Goal: Transaction & Acquisition: Download file/media

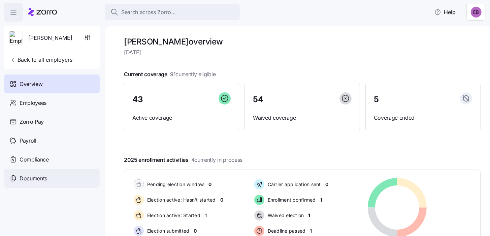
click at [41, 178] on span "Documents" at bounding box center [34, 178] width 28 height 8
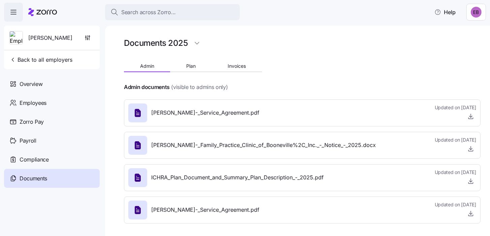
click at [216, 149] on div "Kim_Cox_-_Family_Practice_Clinic_of_Booneville%2C_Inc._-_Notice_-_2025.docx" at bounding box center [251, 145] width 247 height 19
click at [471, 149] on icon "button" at bounding box center [471, 147] width 0 height 3
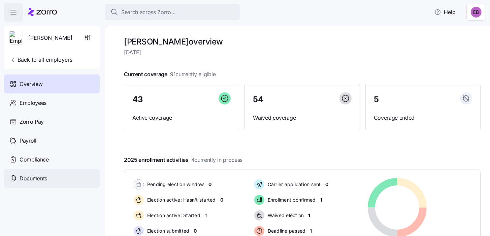
click at [37, 177] on span "Documents" at bounding box center [34, 178] width 28 height 8
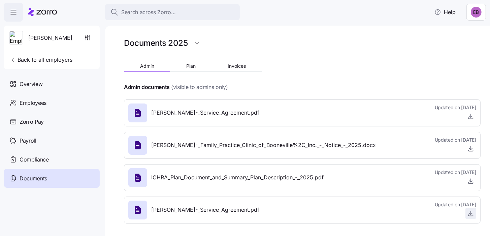
click at [467, 213] on icon "button" at bounding box center [470, 213] width 7 height 7
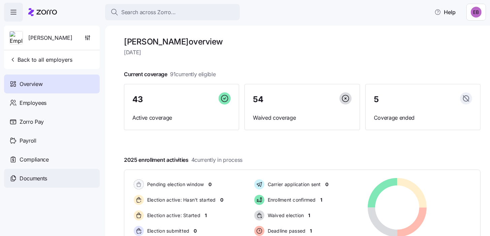
click at [32, 179] on span "Documents" at bounding box center [34, 178] width 28 height 8
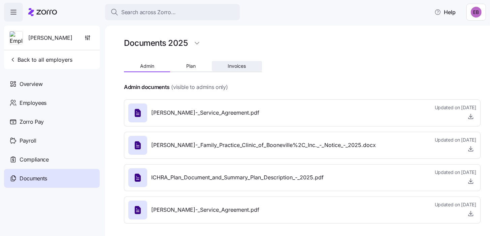
click at [240, 68] on span "Invoices" at bounding box center [237, 66] width 18 height 5
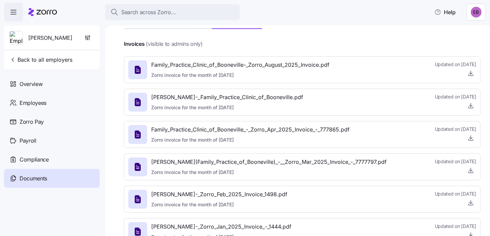
scroll to position [32, 0]
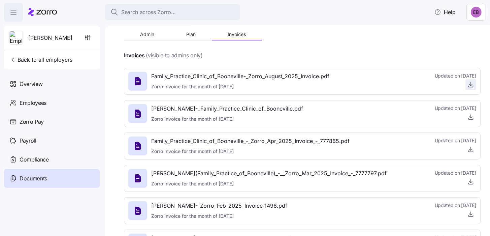
click at [467, 87] on icon "button" at bounding box center [470, 84] width 7 height 7
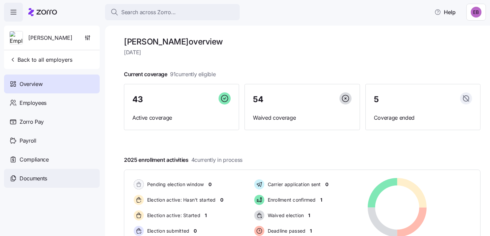
click at [38, 178] on span "Documents" at bounding box center [34, 178] width 28 height 8
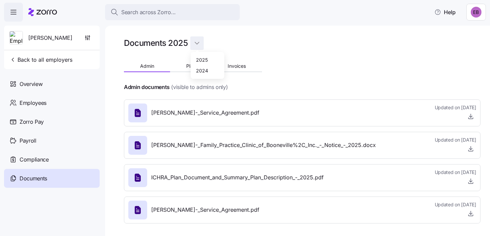
click at [194, 43] on html "Search across Zorro... Help [PERSON_NAME] Back to all employers Overview Employ…" at bounding box center [245, 116] width 490 height 232
click at [198, 70] on div "2024" at bounding box center [202, 70] width 12 height 7
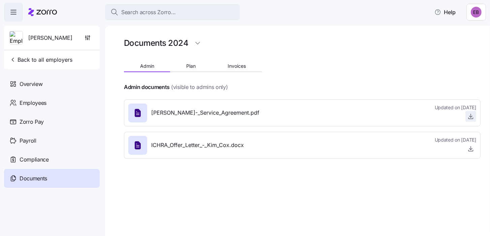
click at [471, 115] on icon "button" at bounding box center [471, 115] width 0 height 3
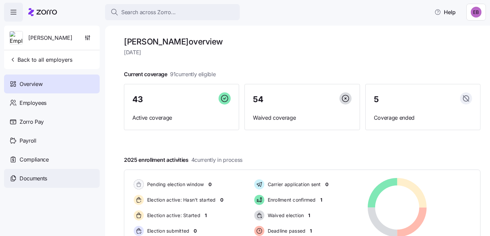
click at [33, 179] on span "Documents" at bounding box center [34, 178] width 28 height 8
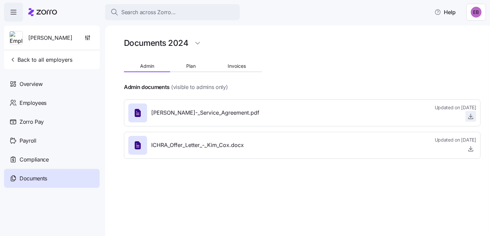
click at [470, 119] on icon "button" at bounding box center [470, 116] width 7 height 7
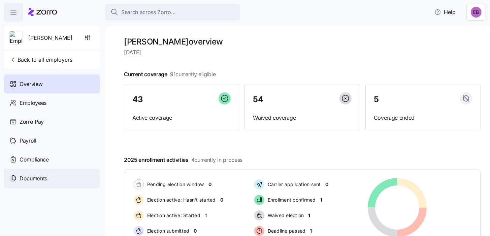
click at [41, 179] on span "Documents" at bounding box center [34, 178] width 28 height 8
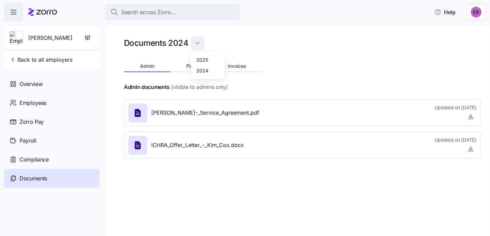
click at [200, 43] on html "Search across Zorro... Help [PERSON_NAME] Back to all employers Overview Employ…" at bounding box center [245, 116] width 490 height 232
click at [202, 71] on div "2024" at bounding box center [202, 70] width 12 height 7
click at [190, 67] on span "Plan" at bounding box center [190, 66] width 9 height 5
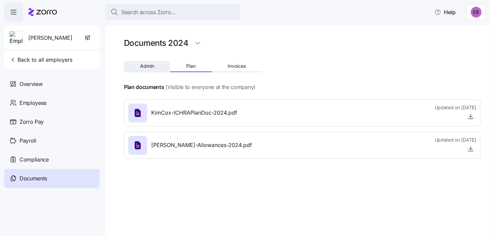
click at [148, 66] on span "Admin" at bounding box center [147, 66] width 14 height 5
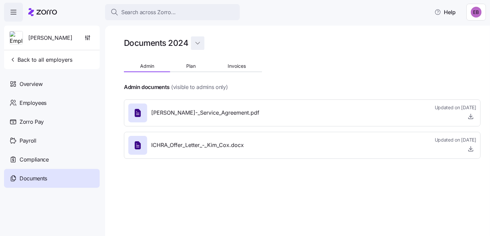
click at [198, 43] on html "Search across Zorro... Help [PERSON_NAME] Back to all employers Overview Employ…" at bounding box center [245, 116] width 490 height 232
click at [201, 70] on div "2024" at bounding box center [202, 70] width 12 height 7
click at [195, 66] on span "Plan" at bounding box center [190, 66] width 9 height 5
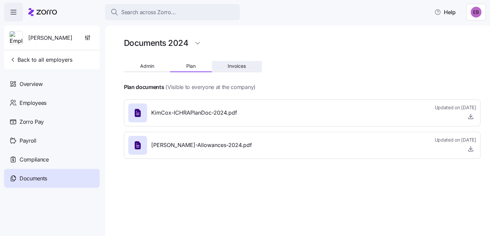
click at [229, 69] on button "Invoices" at bounding box center [237, 66] width 50 height 10
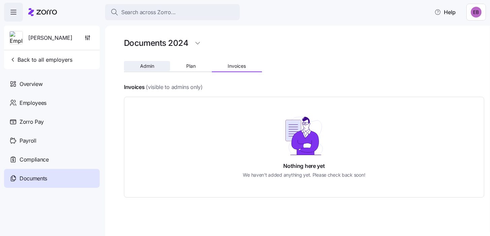
click at [150, 66] on span "Admin" at bounding box center [147, 66] width 14 height 5
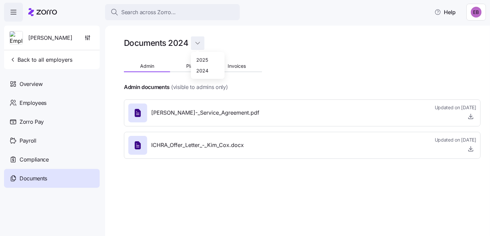
click at [196, 43] on html "Search across Zorro... Help [PERSON_NAME] Back to all employers Overview Employ…" at bounding box center [245, 116] width 490 height 232
click at [205, 71] on div "2024" at bounding box center [202, 70] width 12 height 7
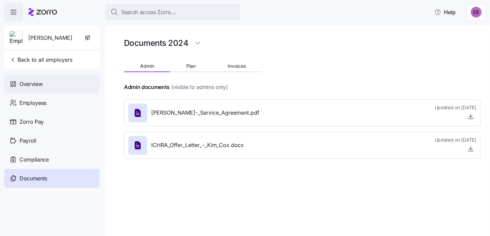
click at [37, 83] on span "Overview" at bounding box center [31, 84] width 23 height 8
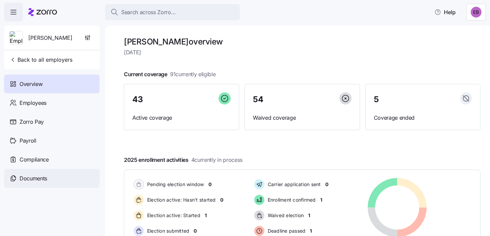
click at [29, 177] on span "Documents" at bounding box center [34, 178] width 28 height 8
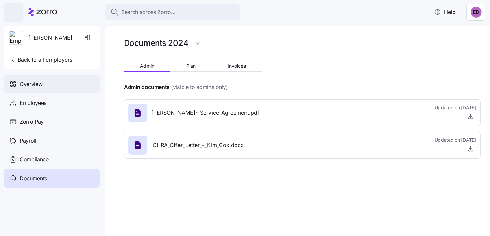
click at [37, 83] on span "Overview" at bounding box center [31, 84] width 23 height 8
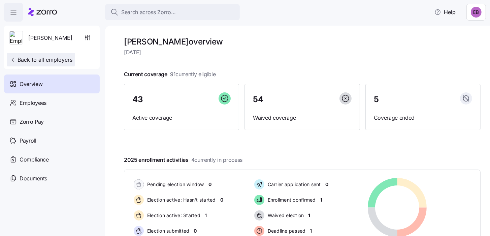
click at [38, 60] on span "Back to all employers" at bounding box center [40, 60] width 63 height 8
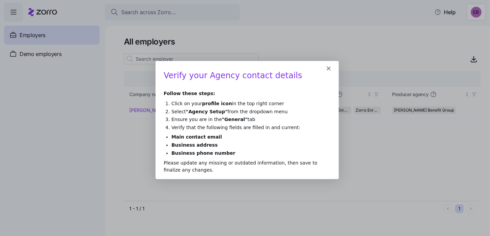
click at [40, 34] on div "Product tour overlay" at bounding box center [245, 118] width 490 height 236
click at [134, 109] on div "Product tour overlay" at bounding box center [245, 118] width 490 height 236
click at [328, 69] on icon "Close" at bounding box center [328, 68] width 4 height 4
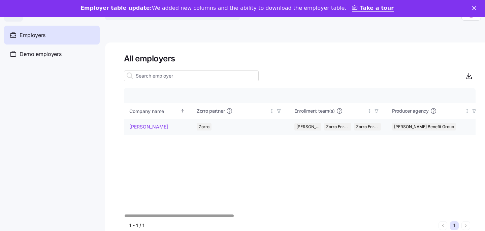
click at [142, 128] on link "[PERSON_NAME]" at bounding box center [148, 126] width 39 height 7
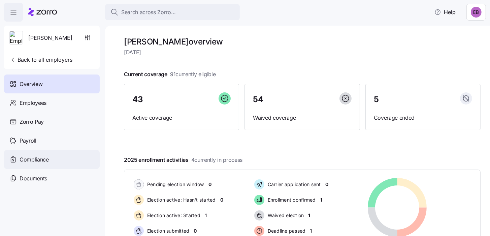
click at [38, 159] on span "Compliance" at bounding box center [34, 159] width 29 height 8
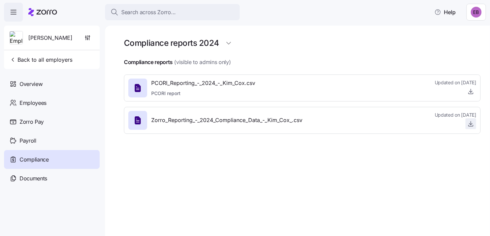
click at [471, 125] on icon "button" at bounding box center [470, 123] width 7 height 7
click at [39, 179] on span "Documents" at bounding box center [34, 178] width 28 height 8
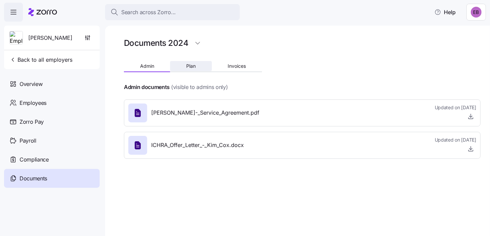
click at [195, 67] on span "Plan" at bounding box center [190, 66] width 9 height 5
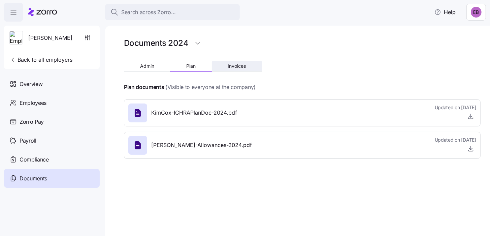
click at [241, 66] on span "Invoices" at bounding box center [237, 66] width 18 height 5
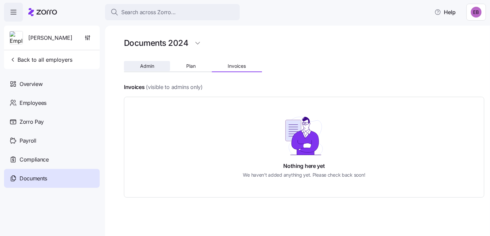
click at [143, 67] on span "Admin" at bounding box center [147, 66] width 14 height 5
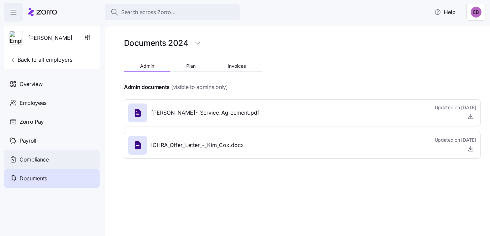
click at [47, 160] on span "Compliance" at bounding box center [34, 159] width 29 height 8
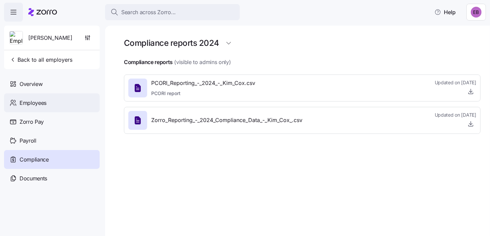
click at [34, 104] on span "Employees" at bounding box center [33, 103] width 27 height 8
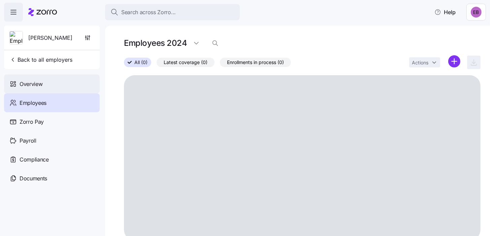
click at [32, 85] on span "Overview" at bounding box center [31, 84] width 23 height 8
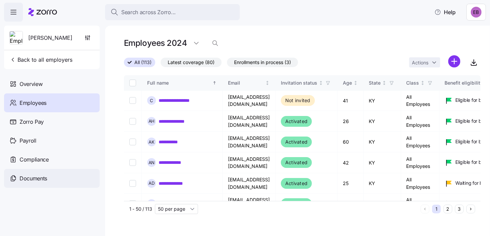
click at [40, 180] on span "Documents" at bounding box center [34, 178] width 28 height 8
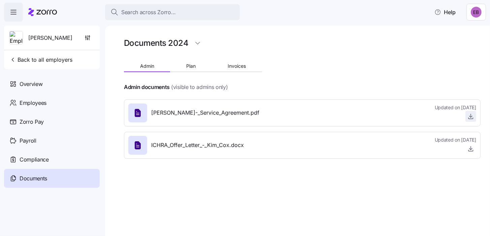
click at [466, 116] on span "button" at bounding box center [471, 116] width 10 height 10
click at [472, 115] on icon "button" at bounding box center [470, 116] width 7 height 7
